Goal: Information Seeking & Learning: Learn about a topic

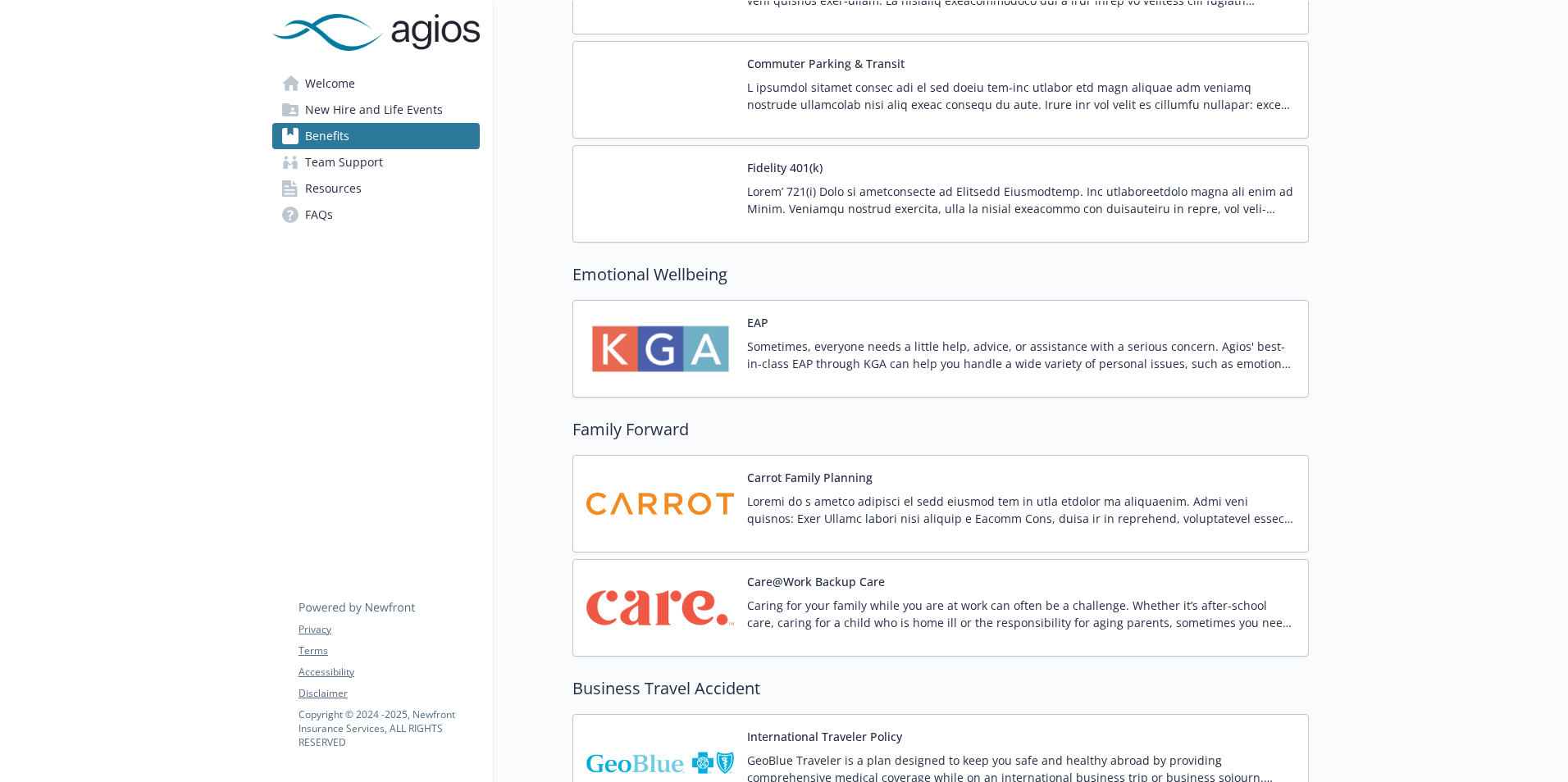
scroll to position [2013, 0]
